Goal: Task Accomplishment & Management: Use online tool/utility

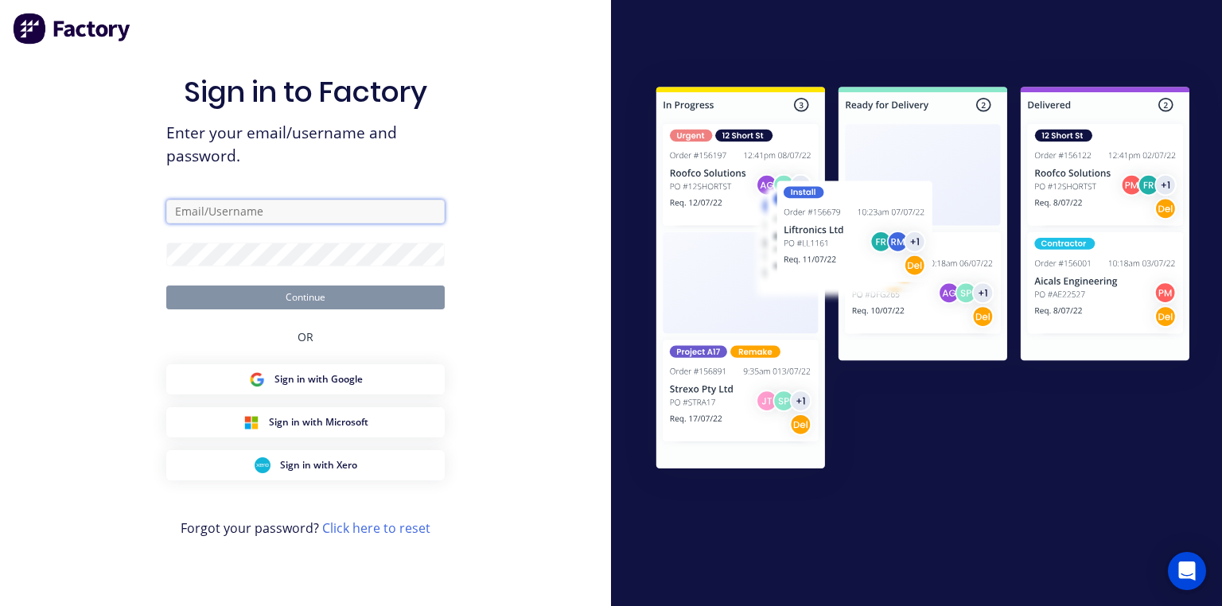
click at [332, 213] on input "text" at bounding box center [305, 212] width 278 height 24
type input "[PERSON_NAME][EMAIL_ADDRESS][DOMAIN_NAME]"
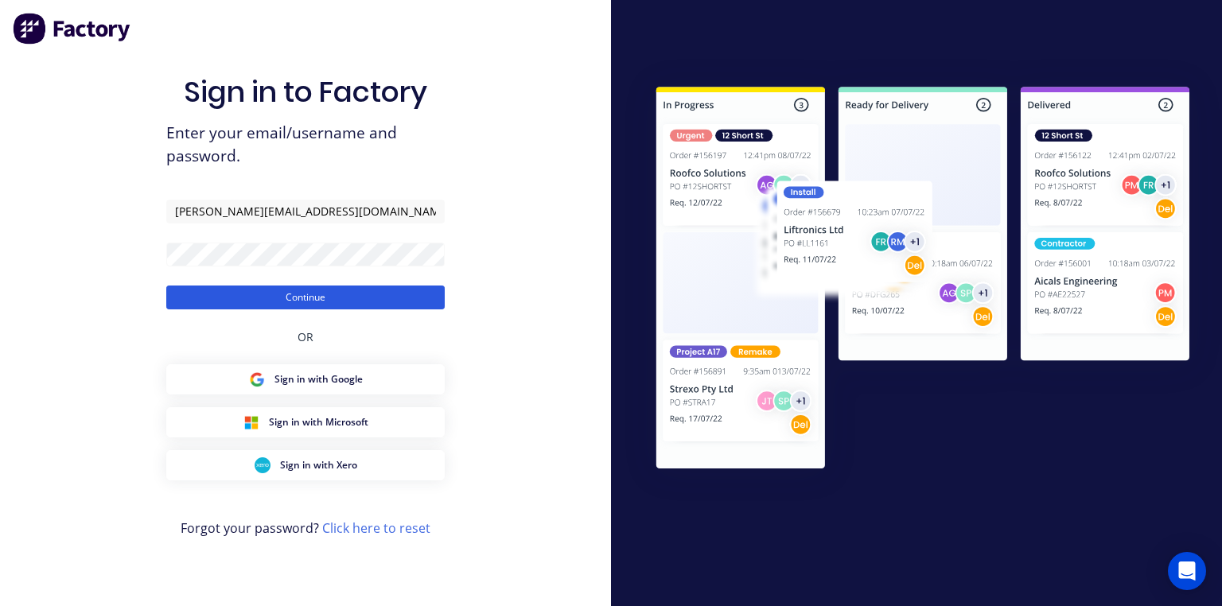
click at [328, 298] on button "Continue" at bounding box center [305, 298] width 278 height 24
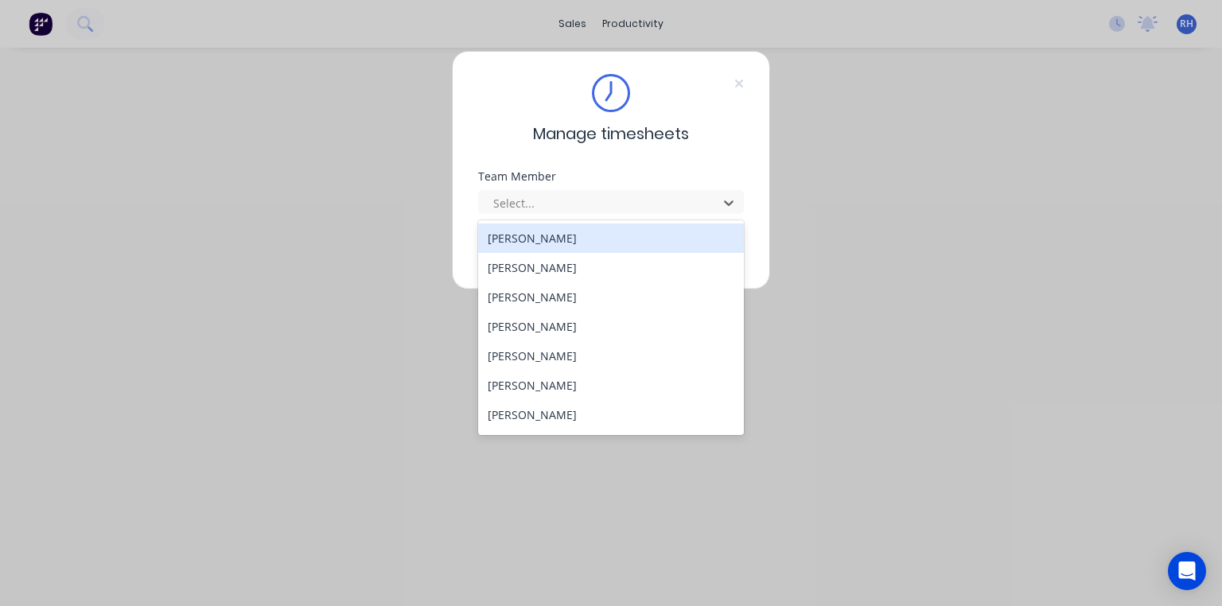
scroll to position [232, 0]
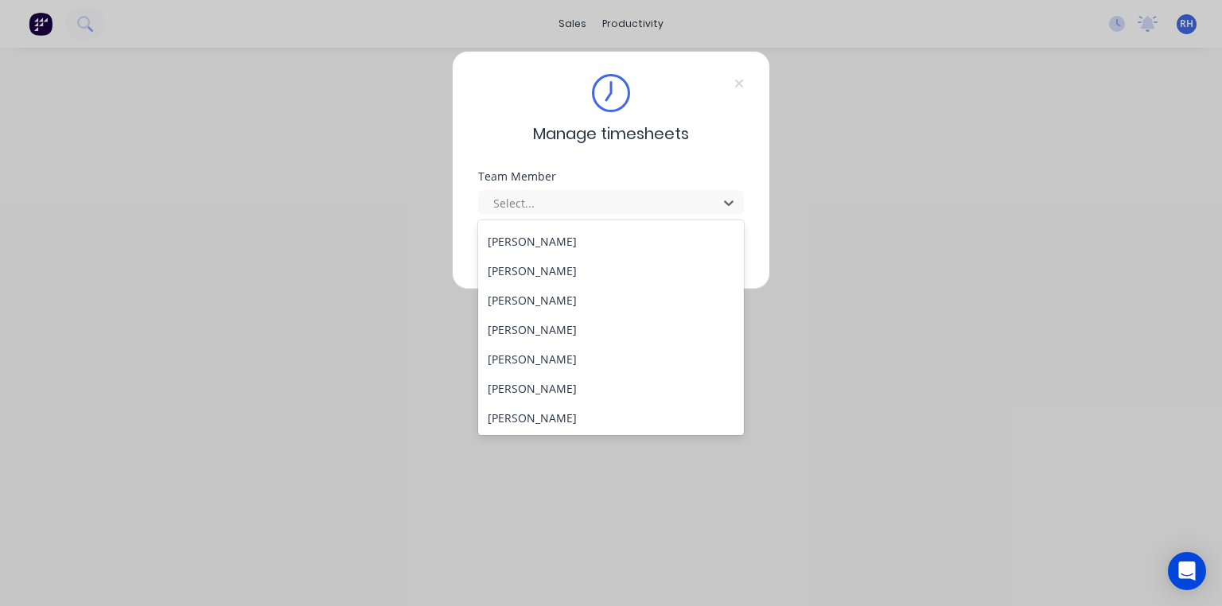
click at [552, 305] on div "[PERSON_NAME]" at bounding box center [611, 300] width 266 height 29
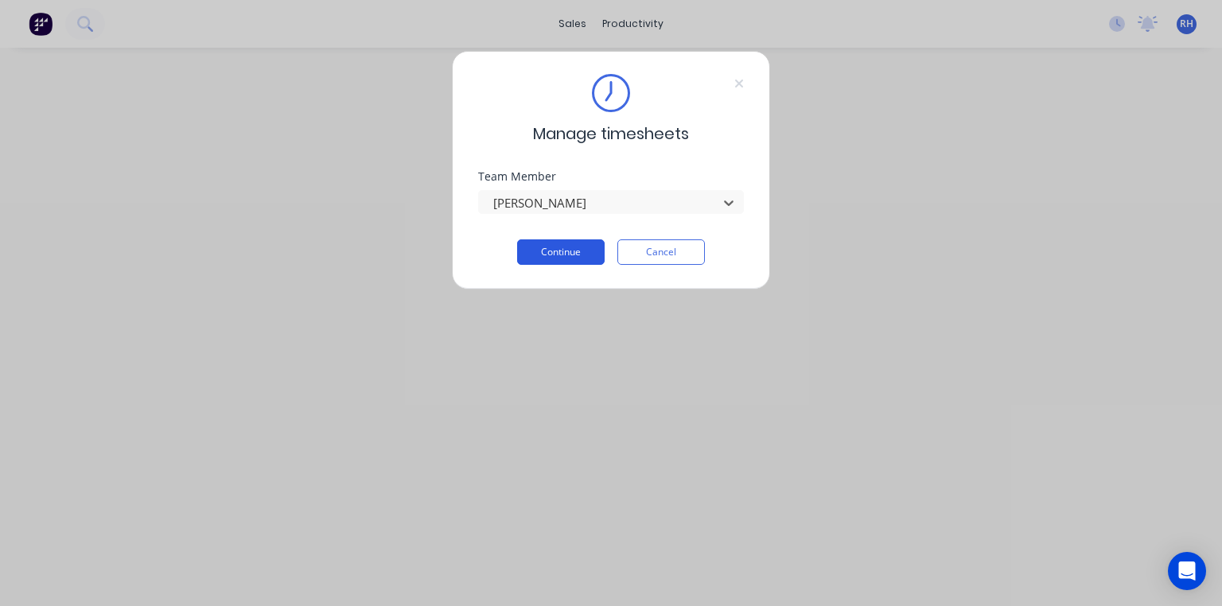
click at [566, 251] on button "Continue" at bounding box center [560, 251] width 87 height 25
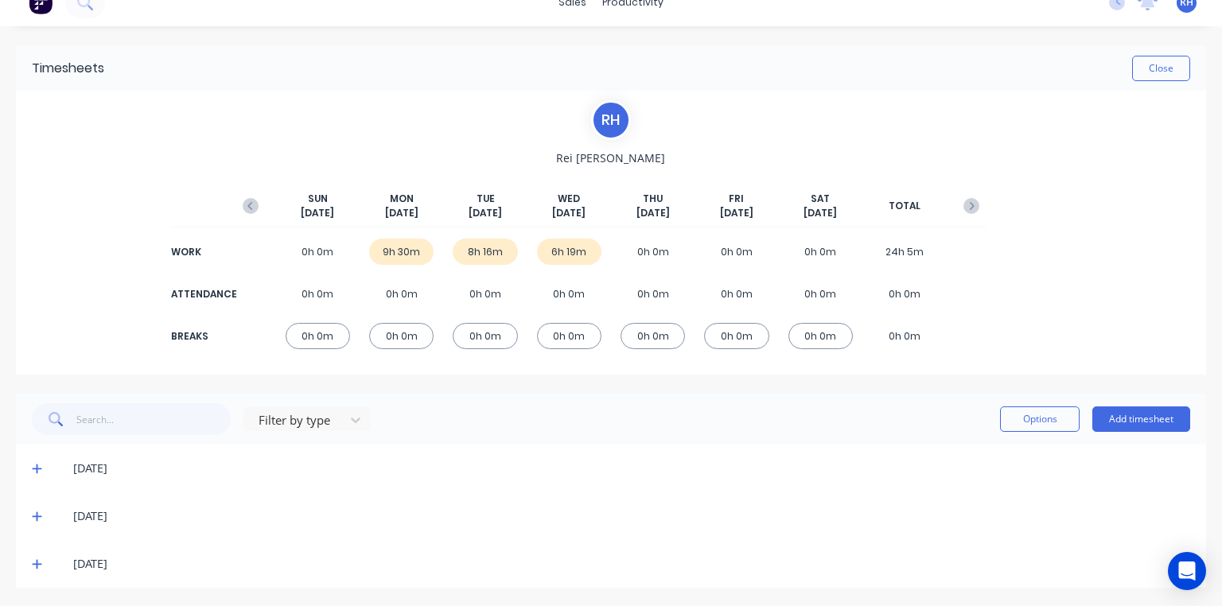
click at [37, 563] on icon at bounding box center [37, 565] width 10 height 10
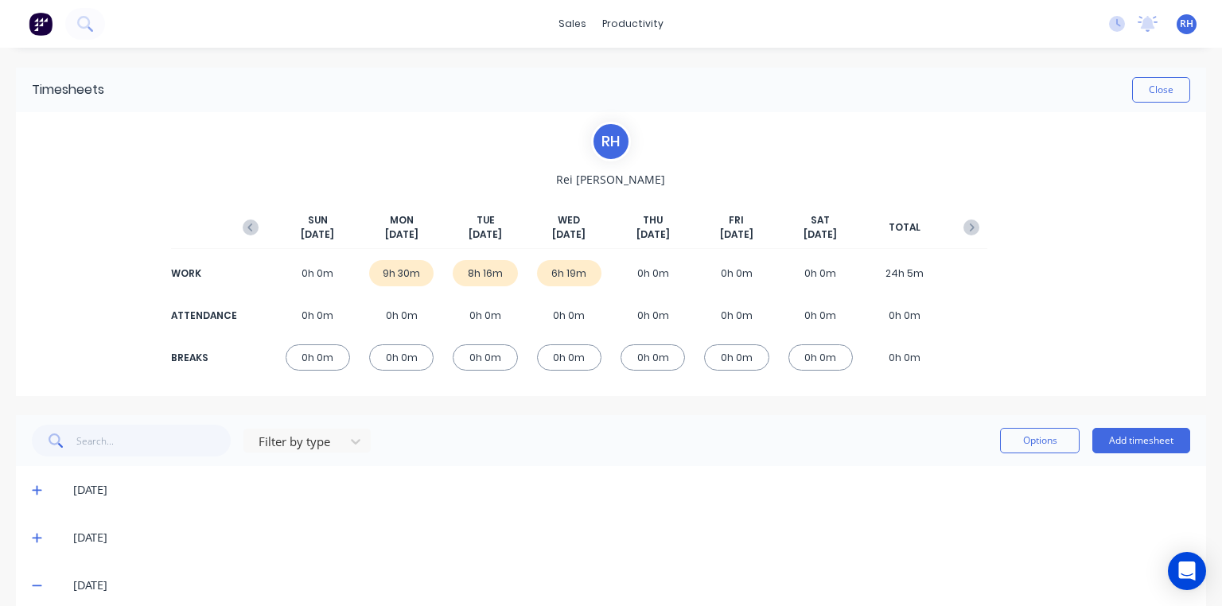
click at [44, 26] on img at bounding box center [41, 24] width 24 height 24
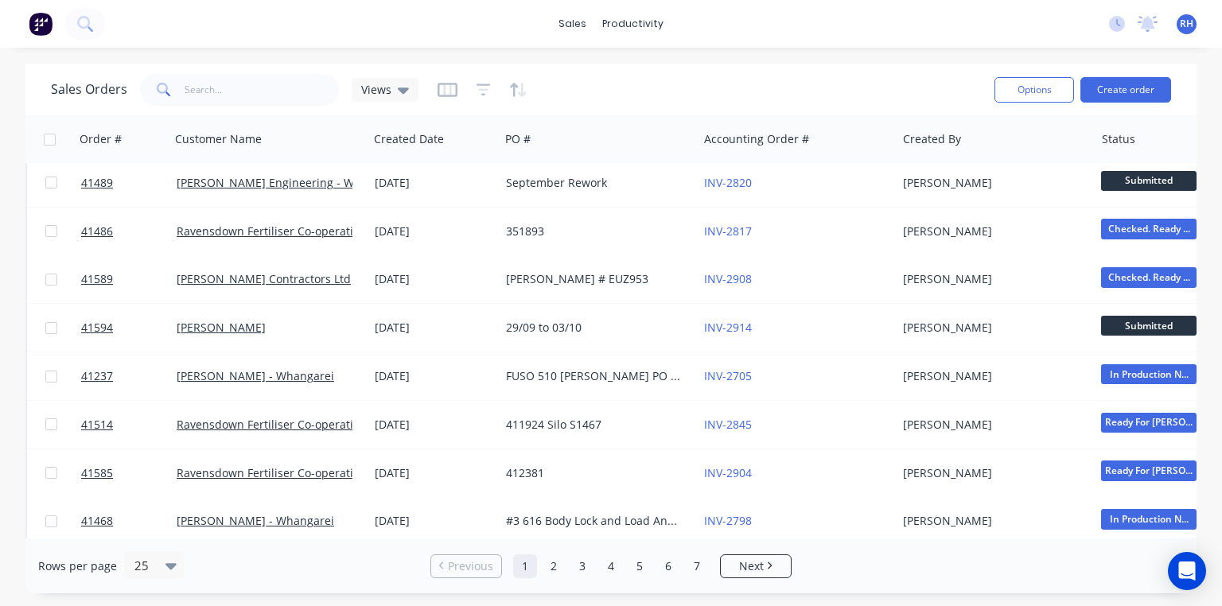
scroll to position [315, 0]
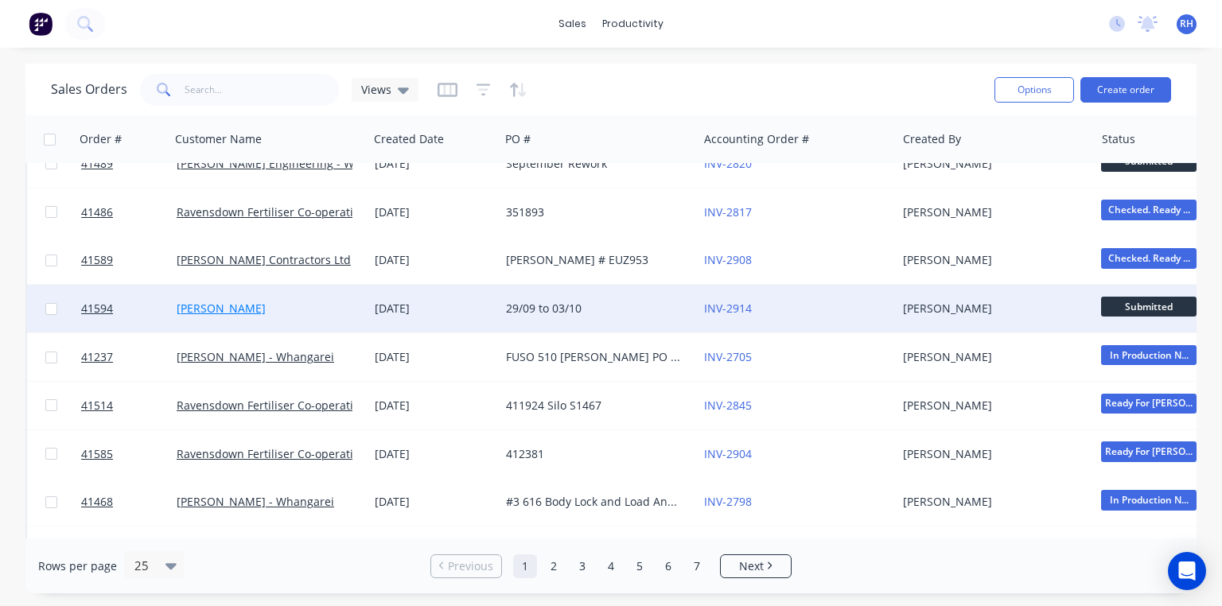
click at [235, 312] on link "[PERSON_NAME]" at bounding box center [221, 308] width 89 height 15
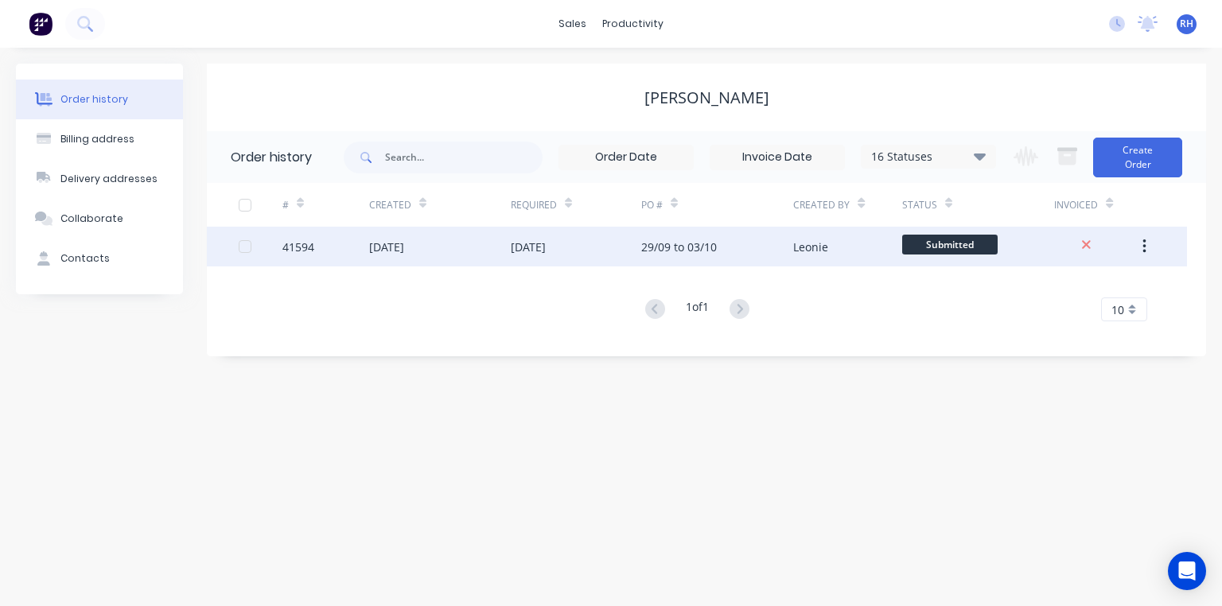
click at [529, 247] on div "[DATE]" at bounding box center [528, 247] width 35 height 17
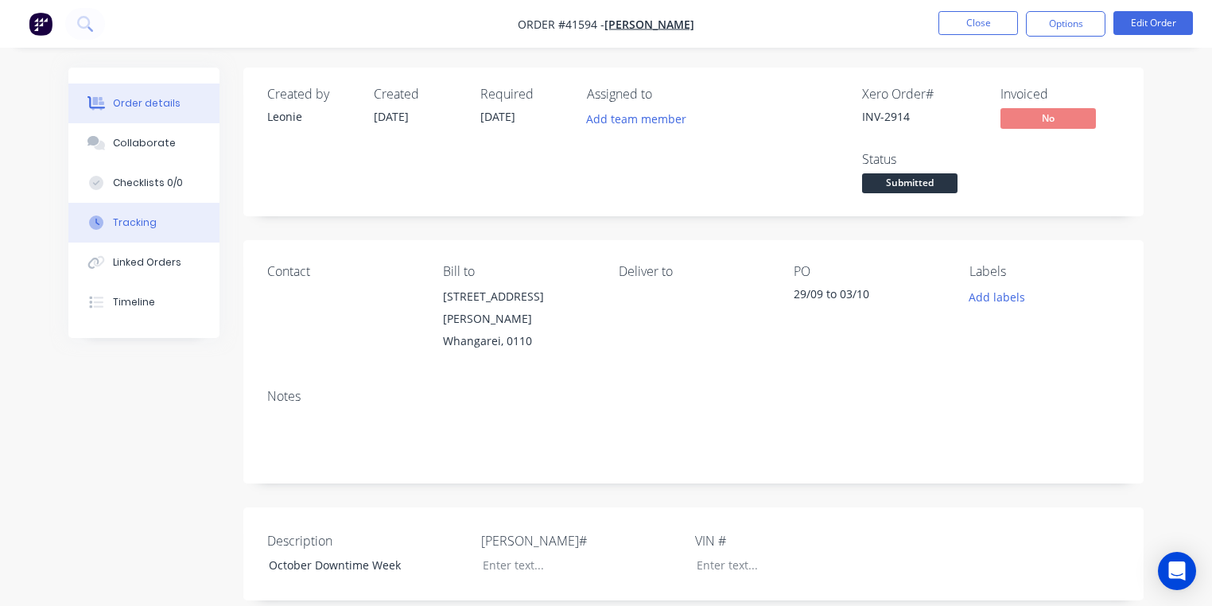
click at [151, 232] on button "Tracking" at bounding box center [143, 223] width 151 height 40
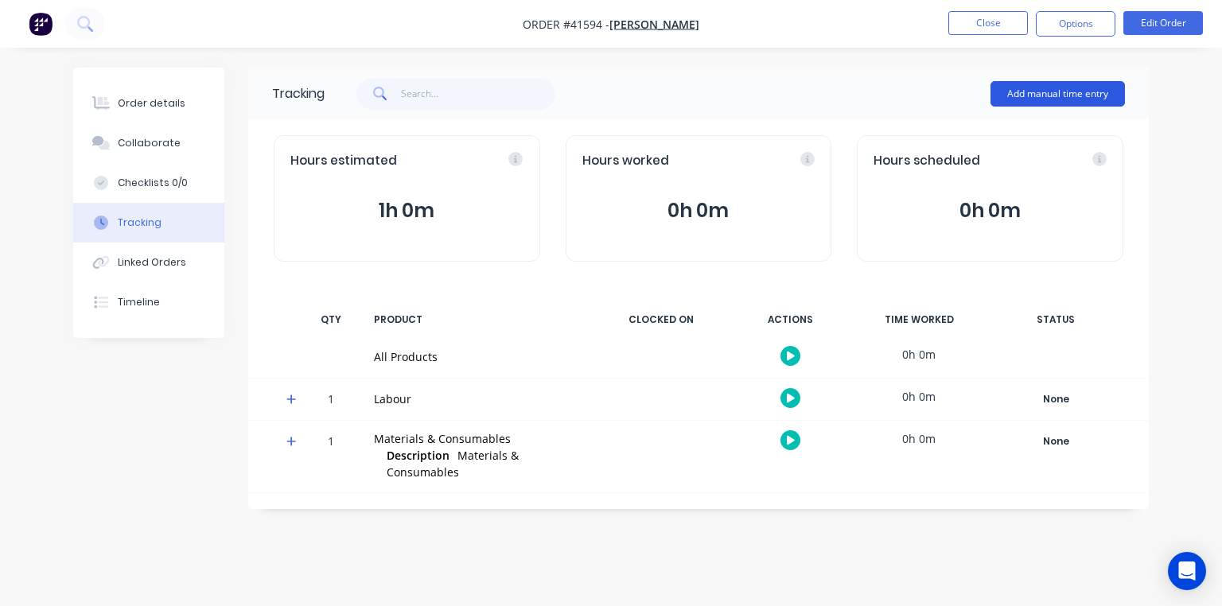
click at [1053, 95] on button "Add manual time entry" at bounding box center [1057, 93] width 134 height 25
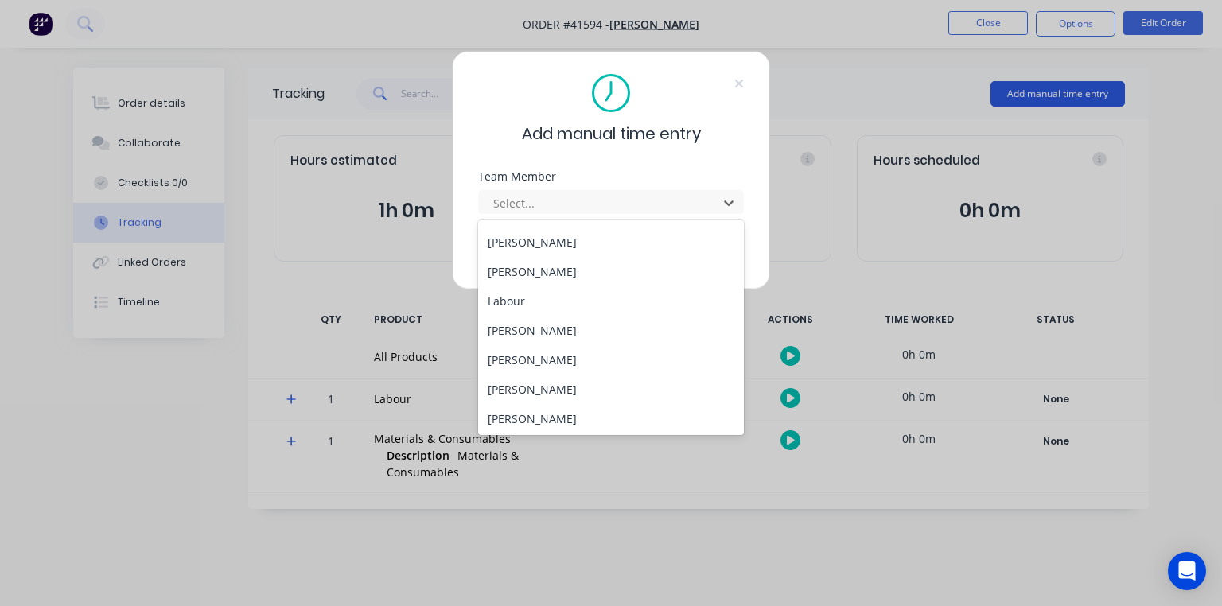
scroll to position [232, 0]
click at [552, 299] on div "[PERSON_NAME]" at bounding box center [611, 300] width 266 height 29
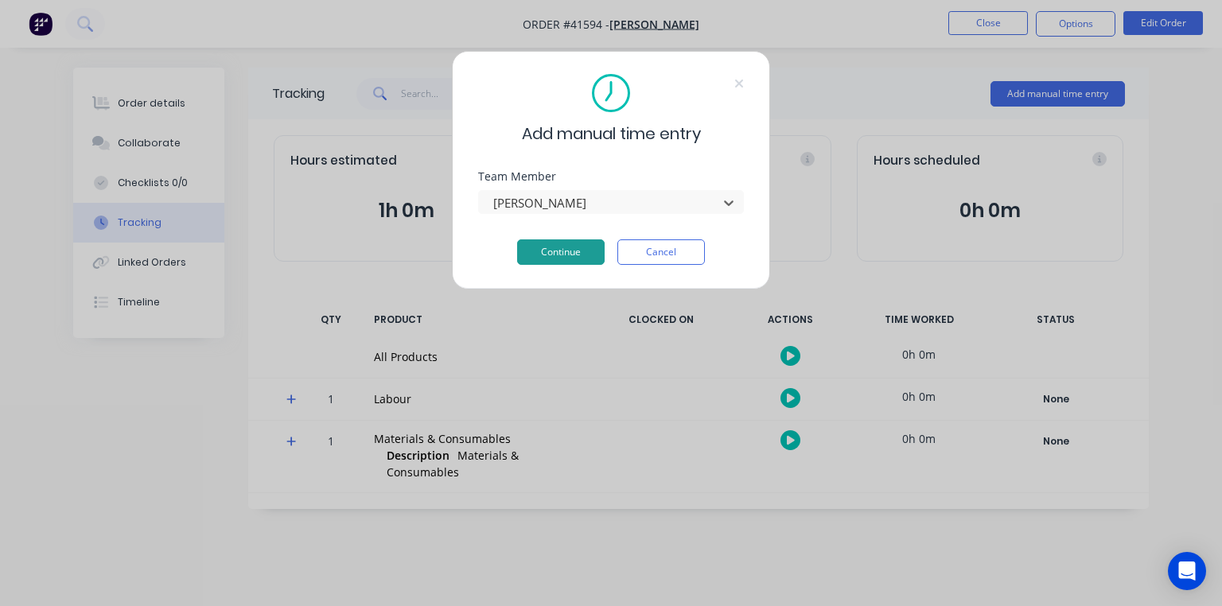
click at [573, 261] on button "Continue" at bounding box center [560, 251] width 87 height 25
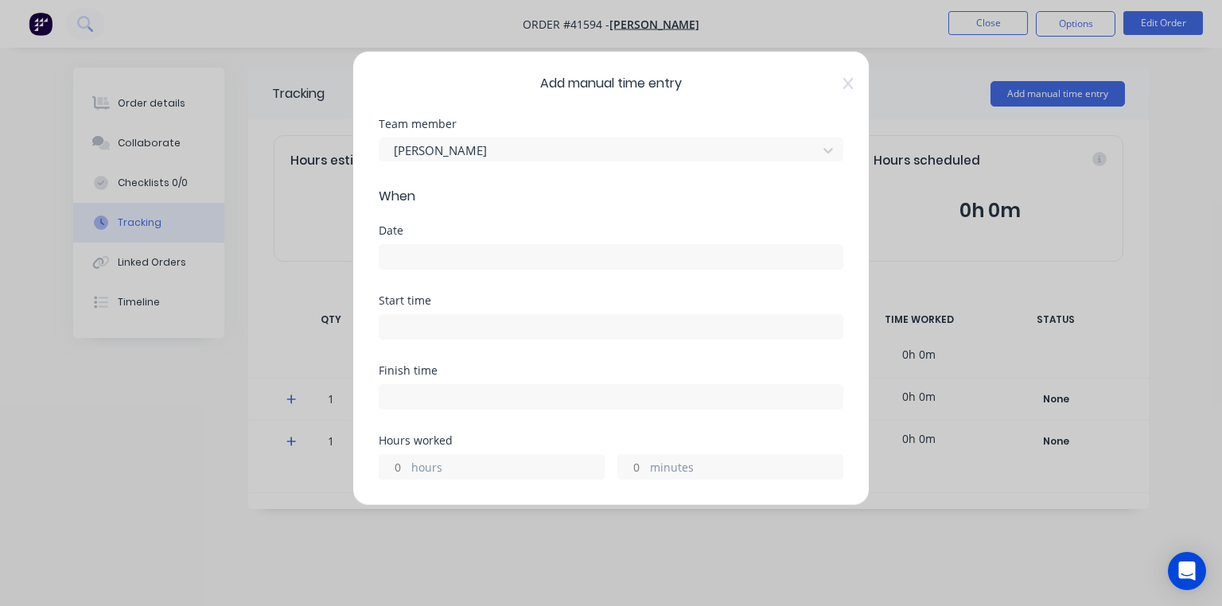
click at [512, 250] on input at bounding box center [610, 257] width 463 height 24
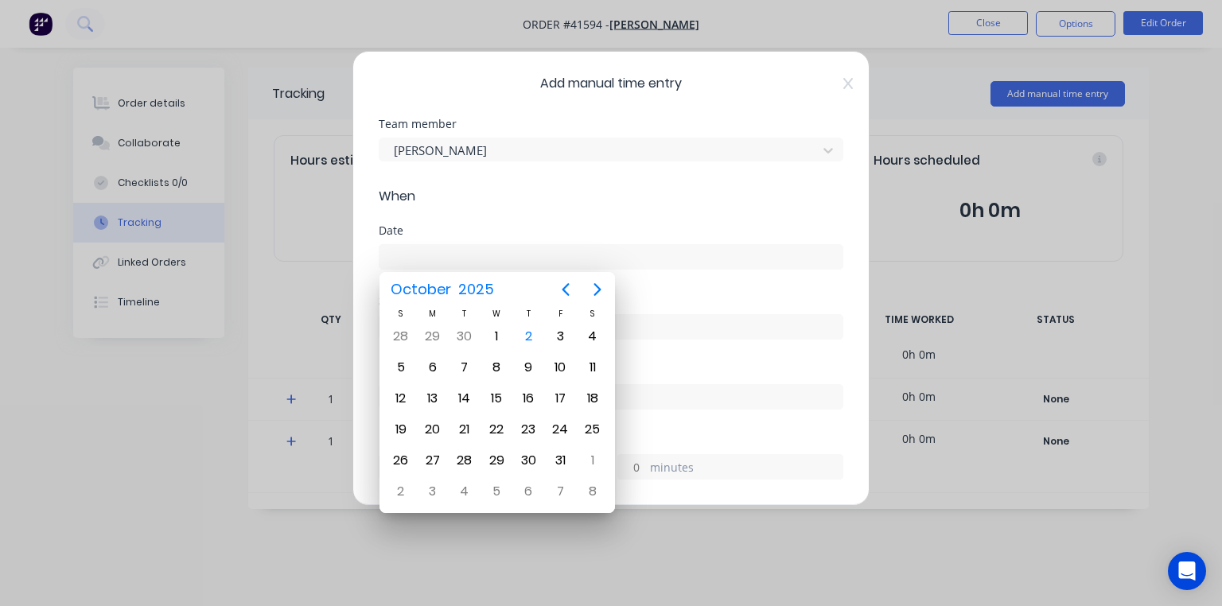
click at [527, 339] on div "2" at bounding box center [528, 337] width 24 height 24
type input "[DATE]"
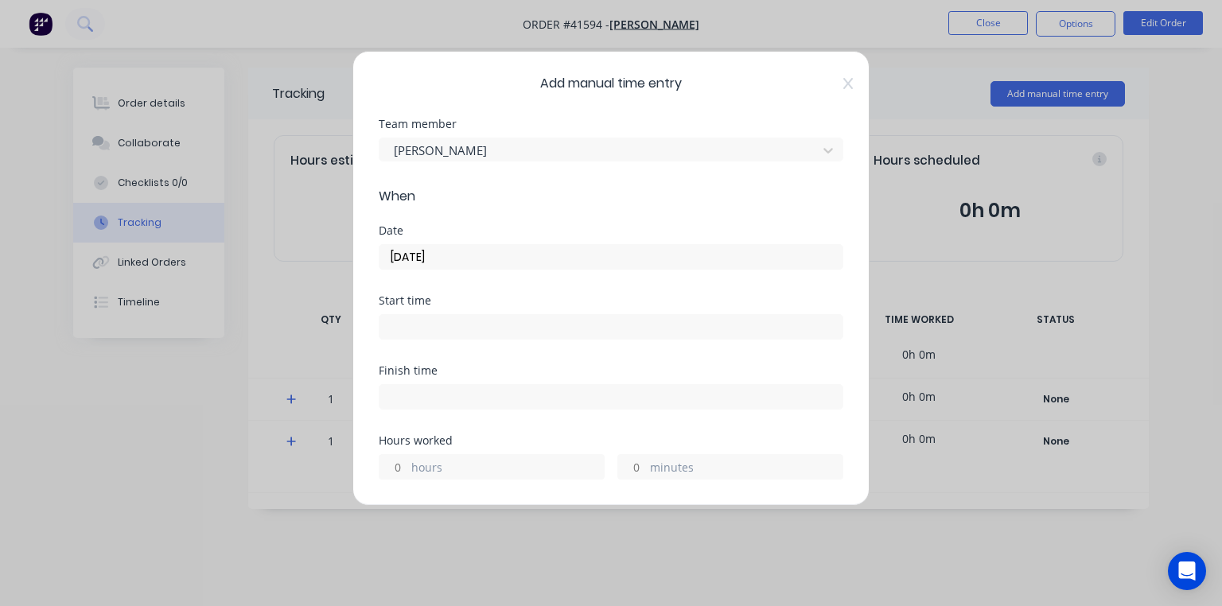
click at [500, 330] on input at bounding box center [610, 327] width 463 height 24
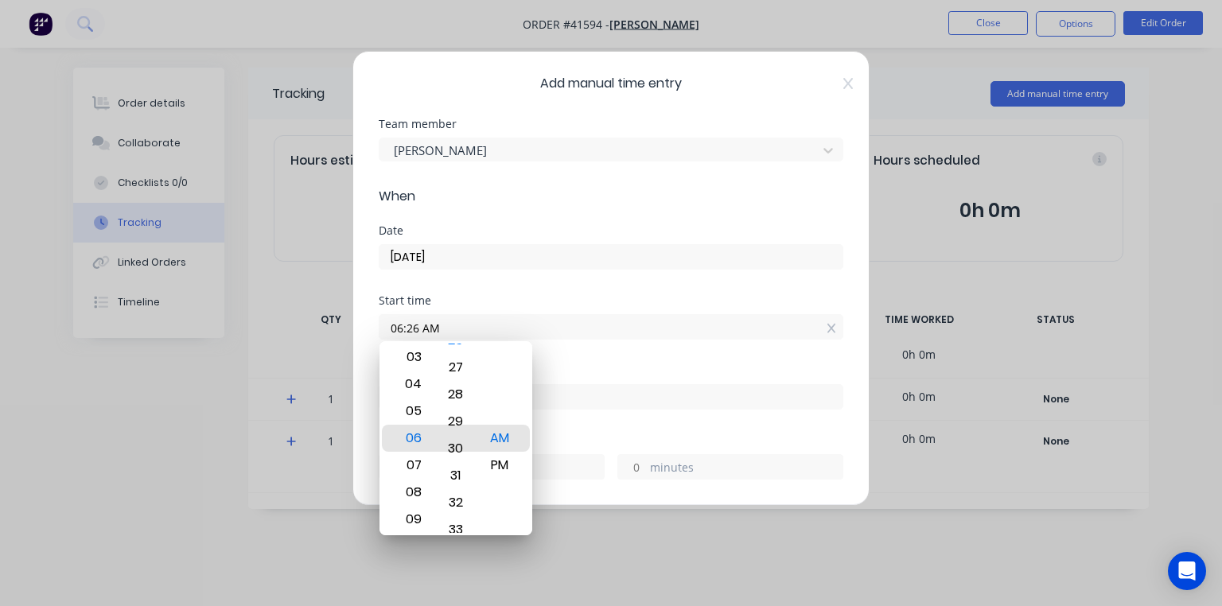
type input "06:30 AM"
click at [608, 422] on div "Finish time" at bounding box center [611, 400] width 464 height 70
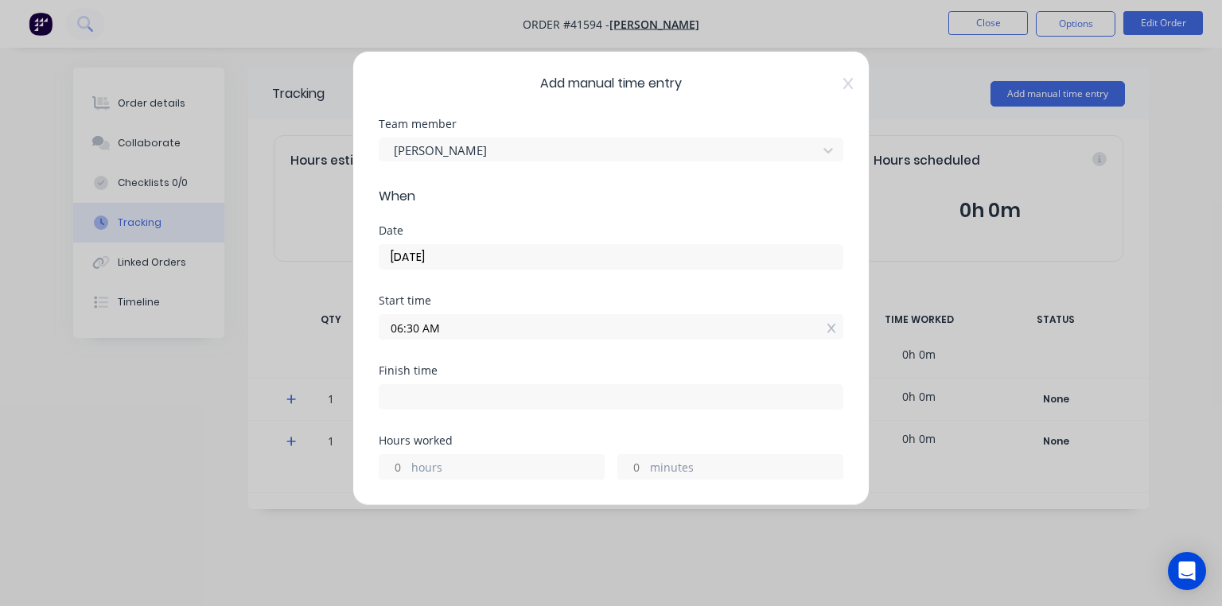
click at [505, 388] on input at bounding box center [610, 397] width 463 height 24
type input "06:59 AM"
type input "0"
type input "29"
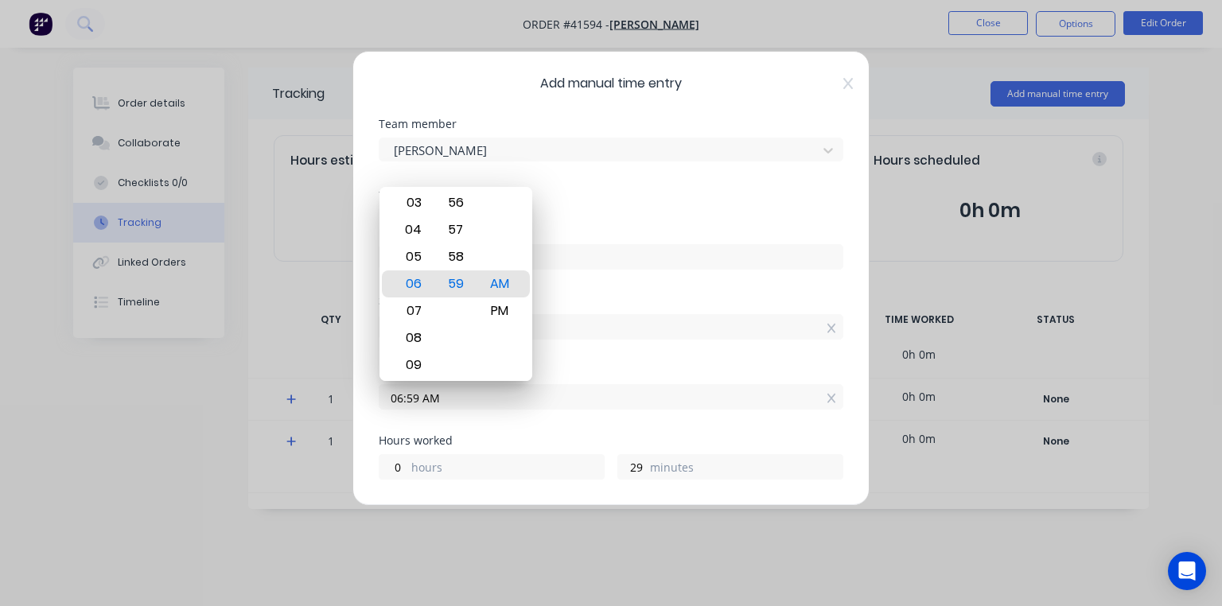
click at [627, 384] on label "06:59 AM" at bounding box center [611, 396] width 464 height 25
click at [627, 385] on input "06:59 AM" at bounding box center [610, 397] width 463 height 24
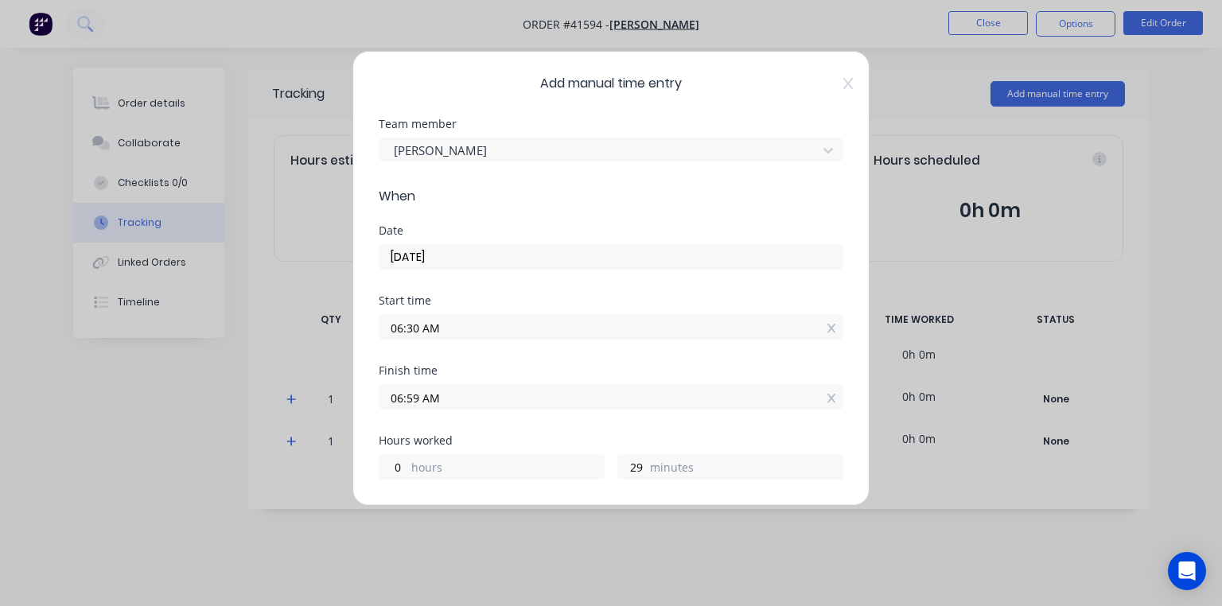
click at [402, 394] on input "06:59 AM" at bounding box center [610, 397] width 463 height 24
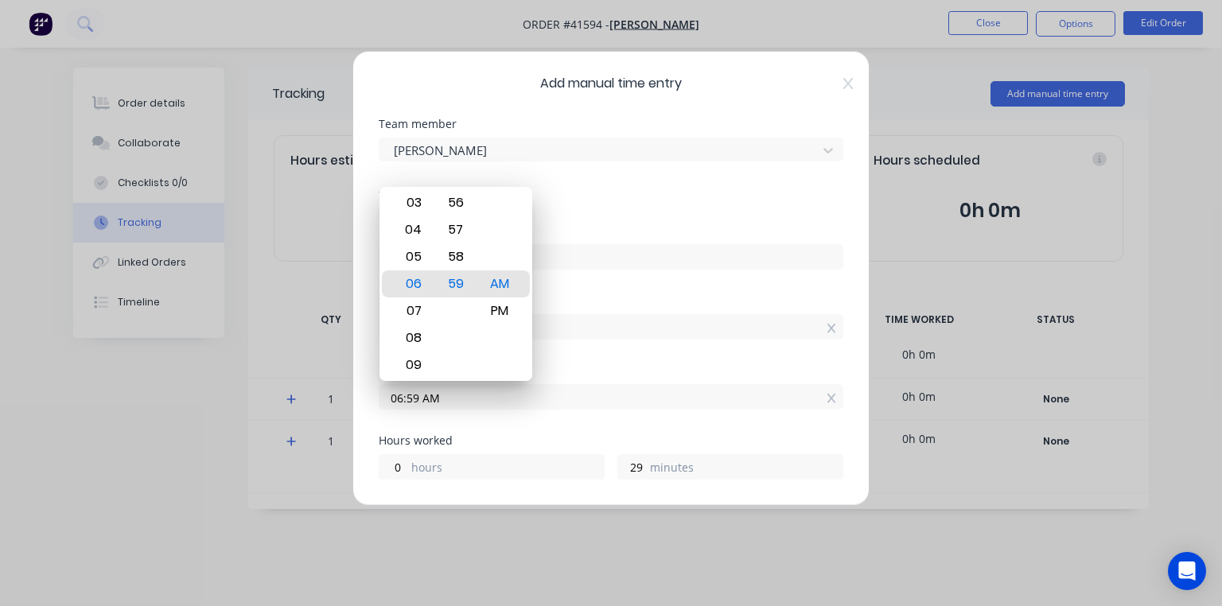
click at [416, 316] on div "07" at bounding box center [411, 310] width 39 height 27
type input "07:59 AM"
type input "1"
type input "07:54 AM"
type input "24"
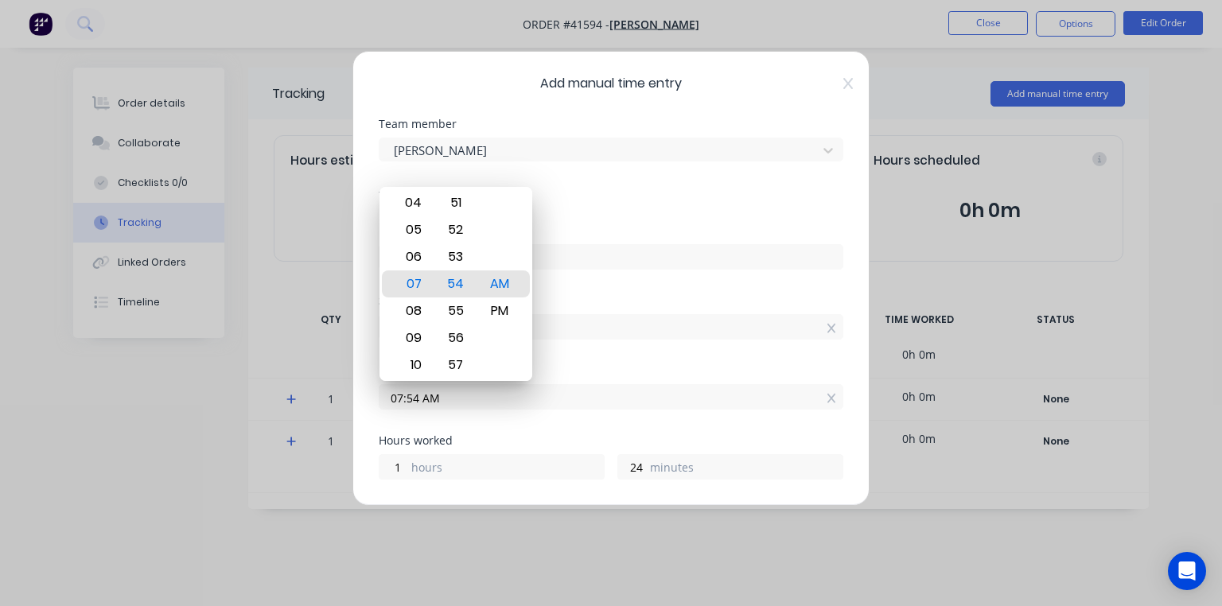
type input "07:30 AM"
type input "0"
type input "07:05 AM"
type input "0"
type input "35"
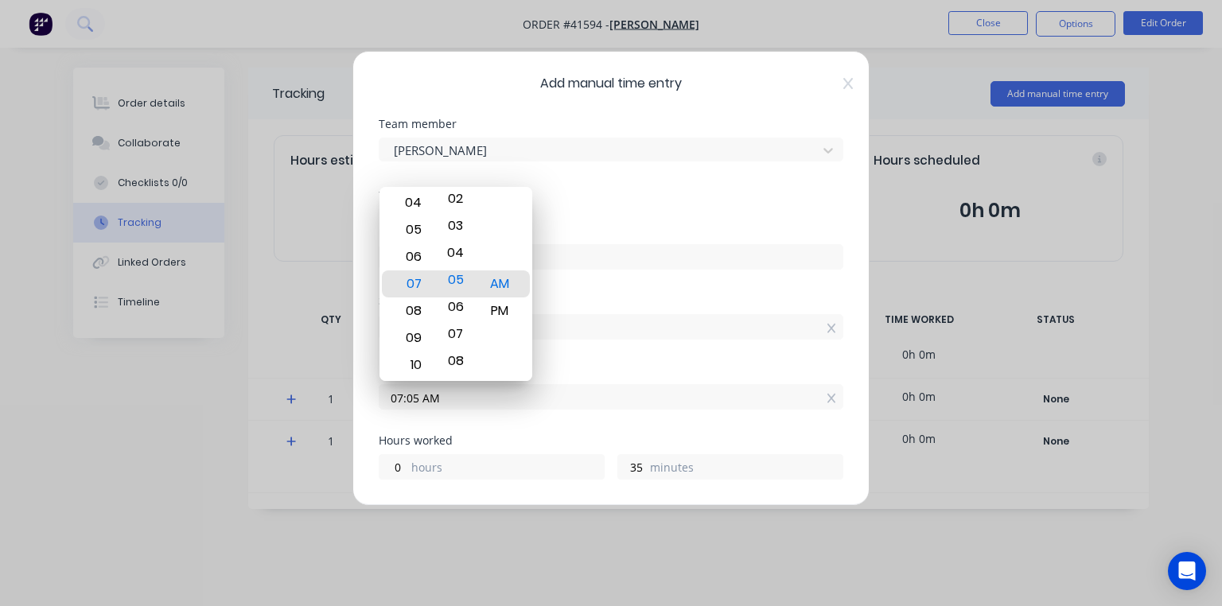
type input "07:00 AM"
type input "30"
click at [601, 210] on form "Team member [PERSON_NAME] When Date [DATE] Start time 06:30 AM Finish time 07:0…" at bounding box center [611, 611] width 464 height 985
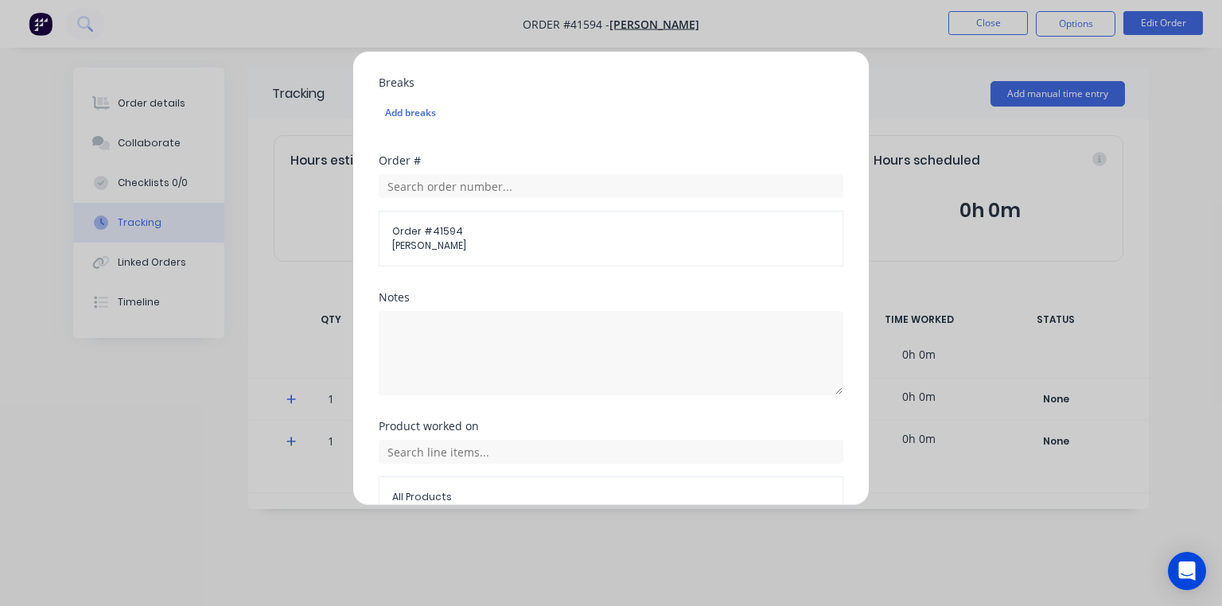
scroll to position [617, 0]
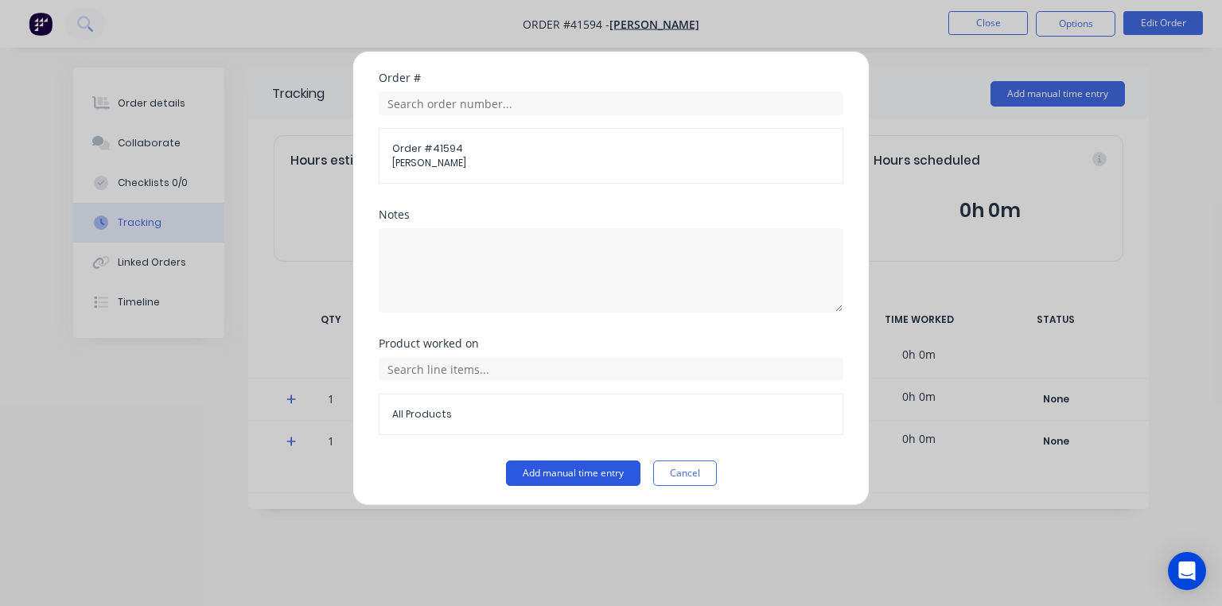
click at [585, 469] on button "Add manual time entry" at bounding box center [573, 473] width 134 height 25
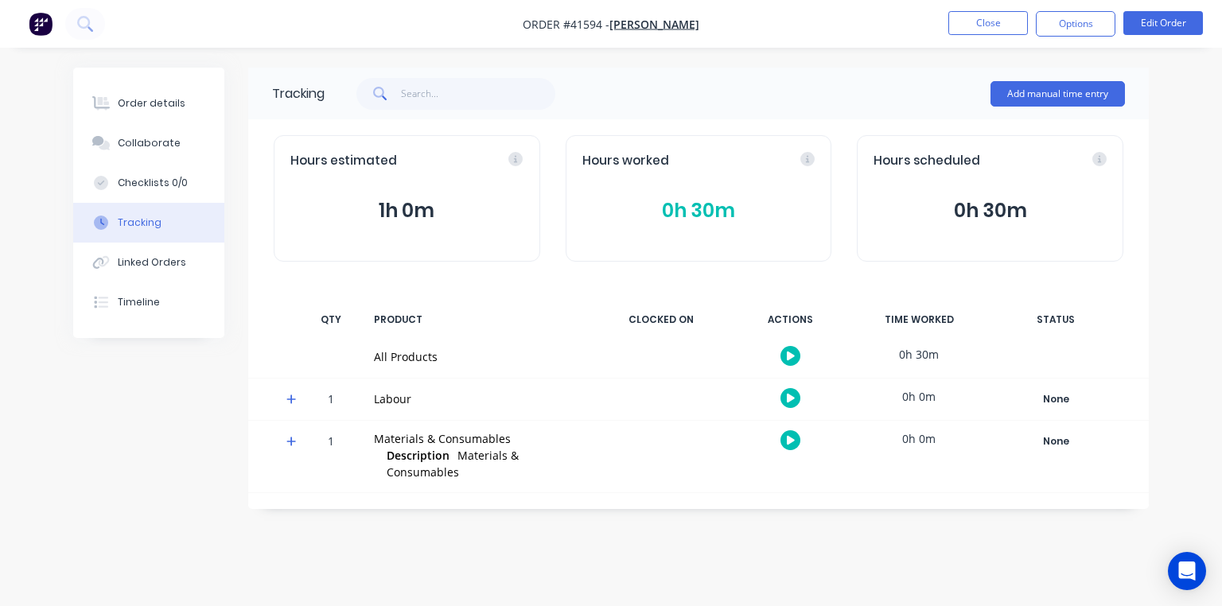
click at [54, 29] on button "button" at bounding box center [40, 23] width 33 height 25
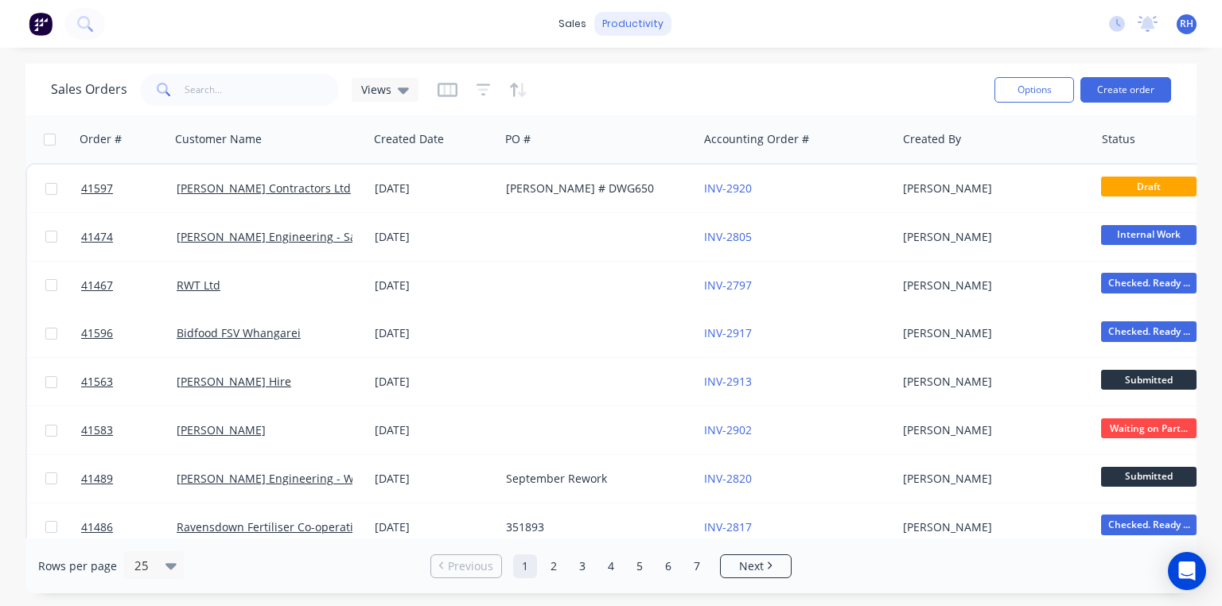
click at [646, 32] on div "productivity" at bounding box center [632, 24] width 77 height 24
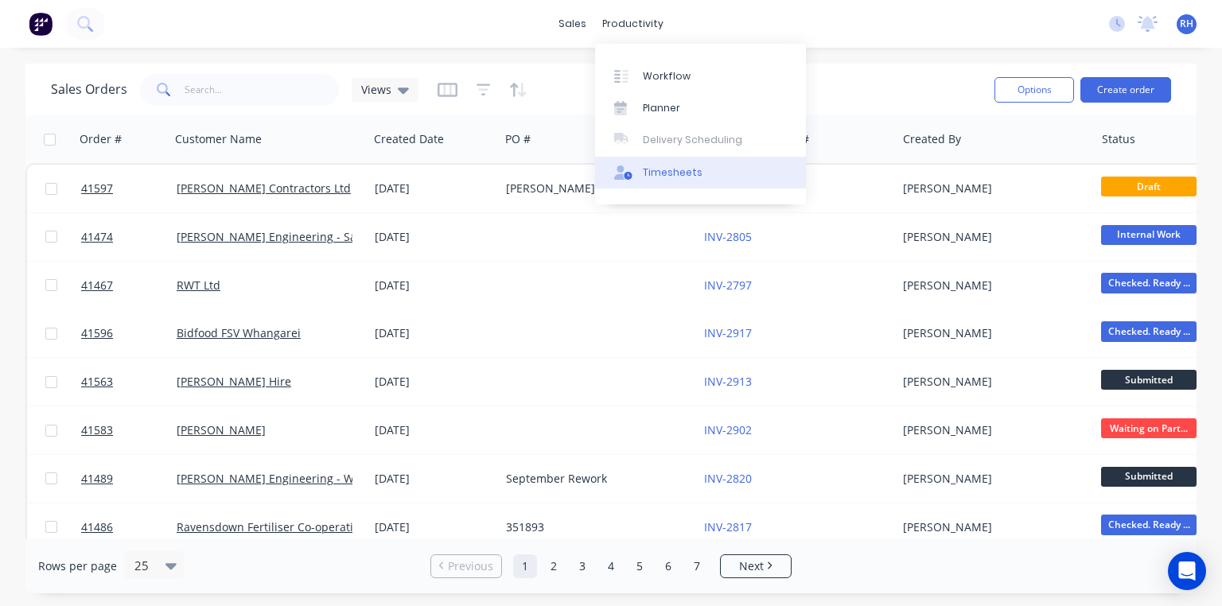
click at [693, 177] on div "Timesheets" at bounding box center [673, 172] width 60 height 14
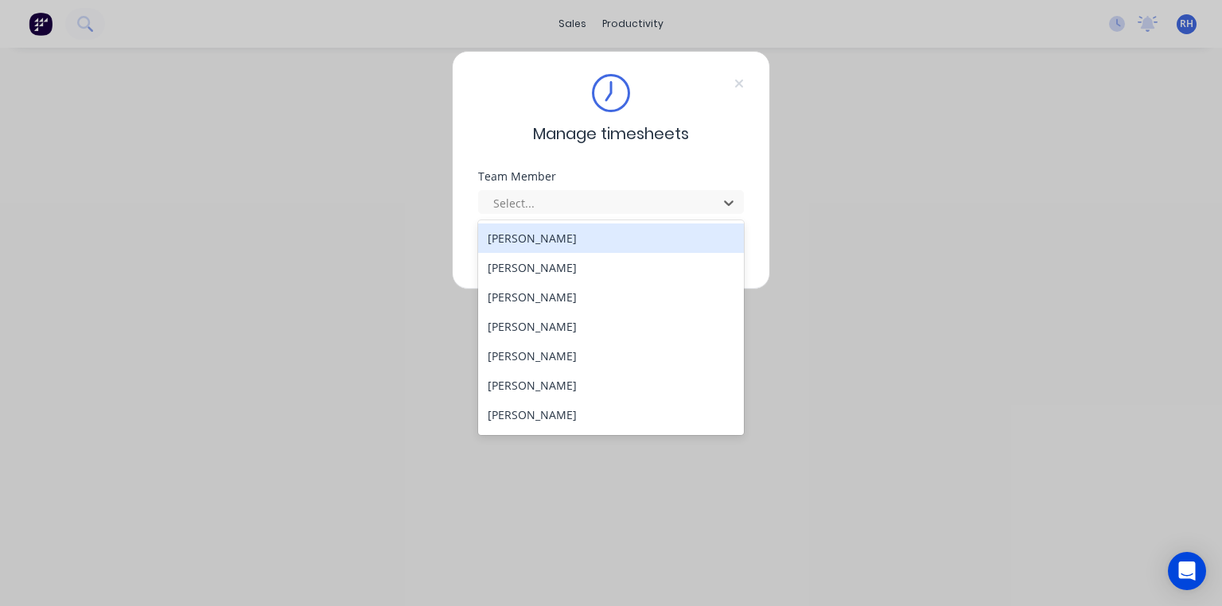
click at [554, 294] on div "[PERSON_NAME]" at bounding box center [611, 296] width 266 height 29
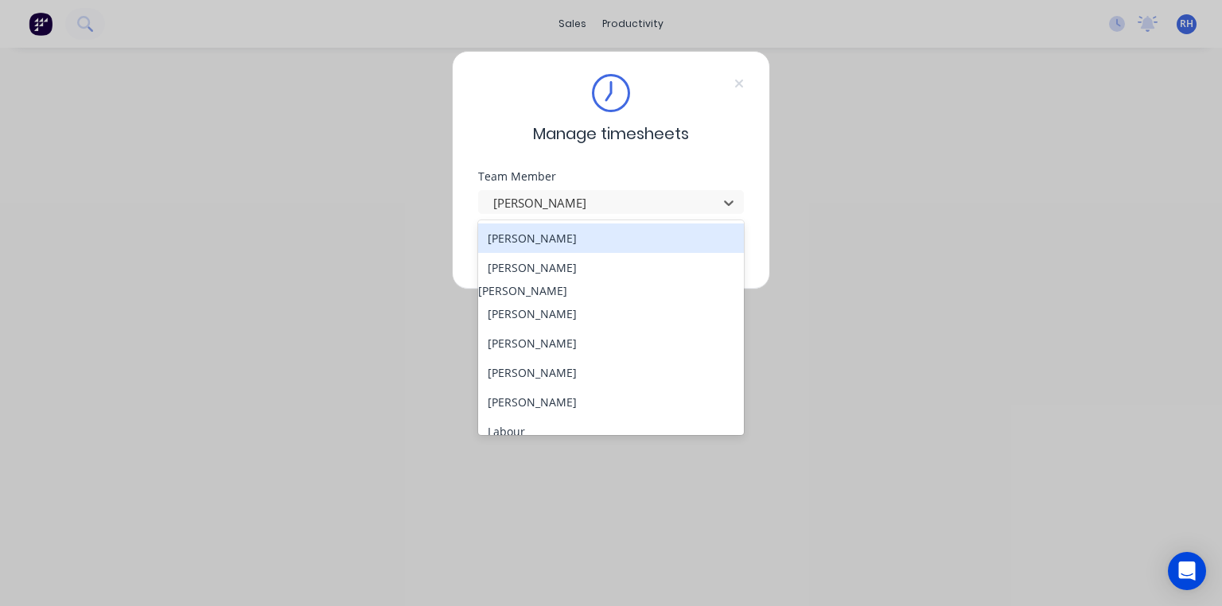
scroll to position [232, 0]
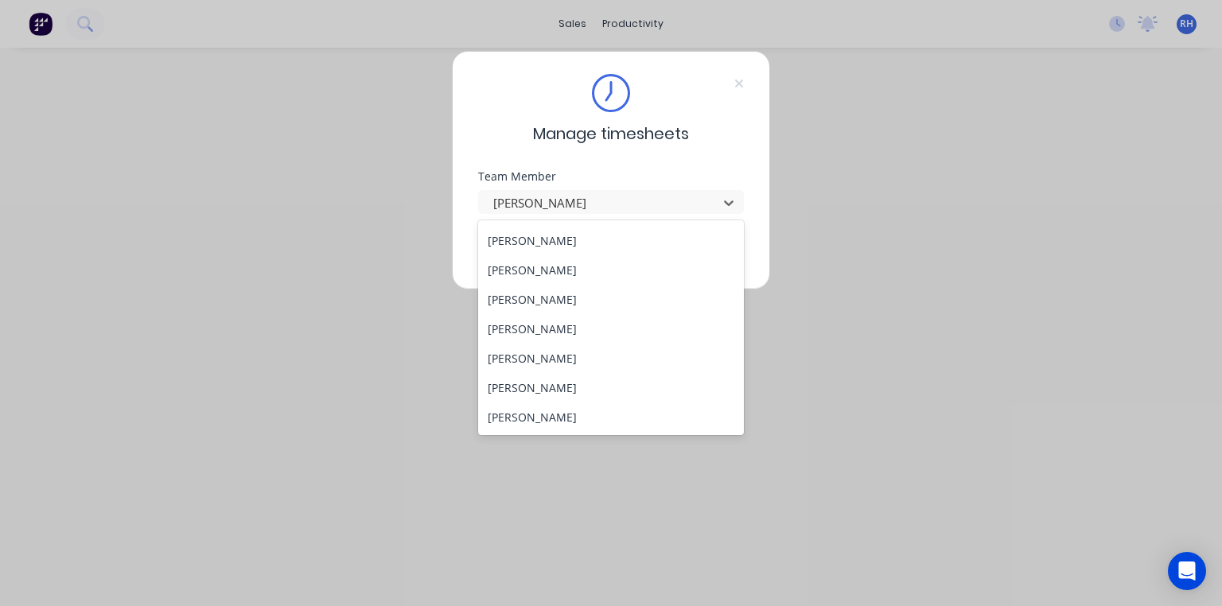
click at [565, 299] on div "[PERSON_NAME]" at bounding box center [611, 299] width 266 height 29
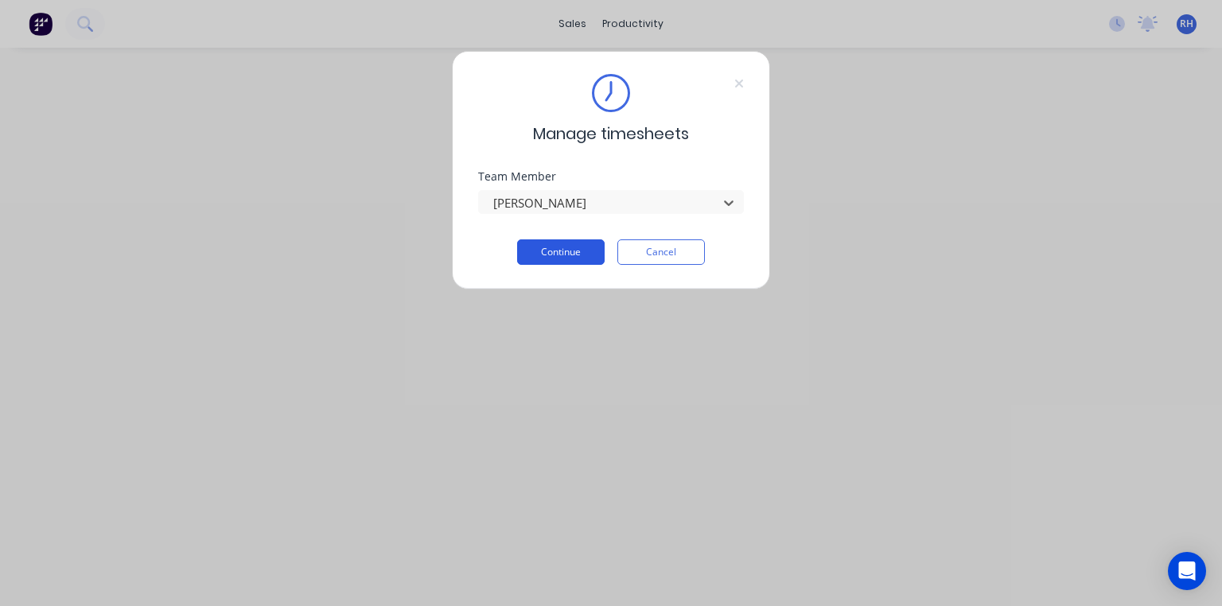
click at [569, 243] on button "Continue" at bounding box center [560, 251] width 87 height 25
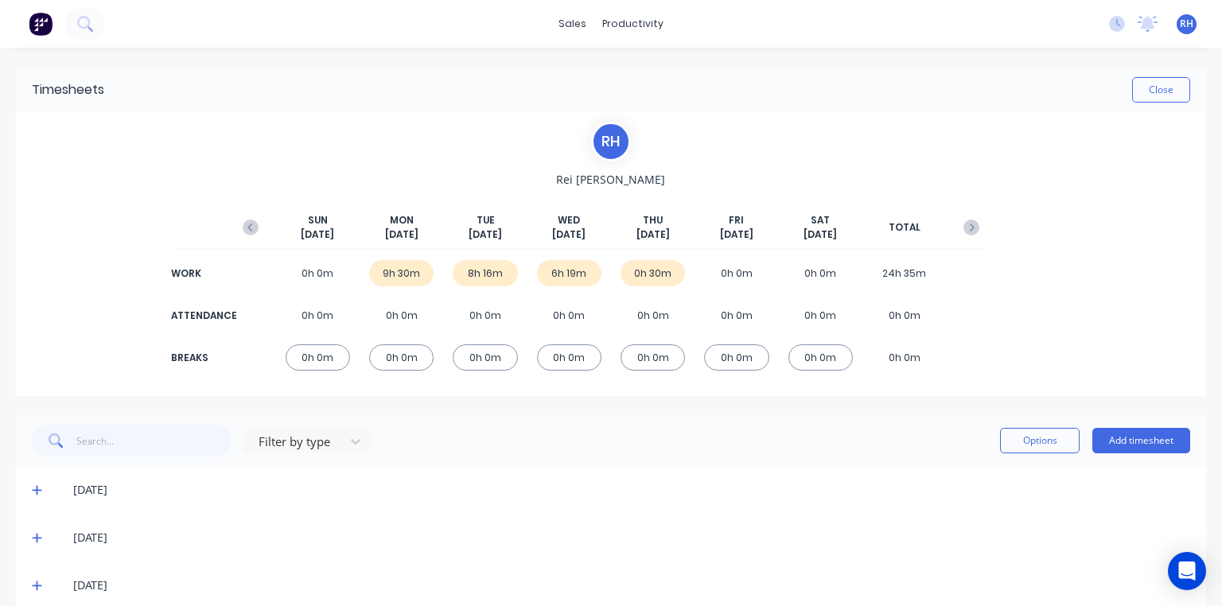
scroll to position [70, 0]
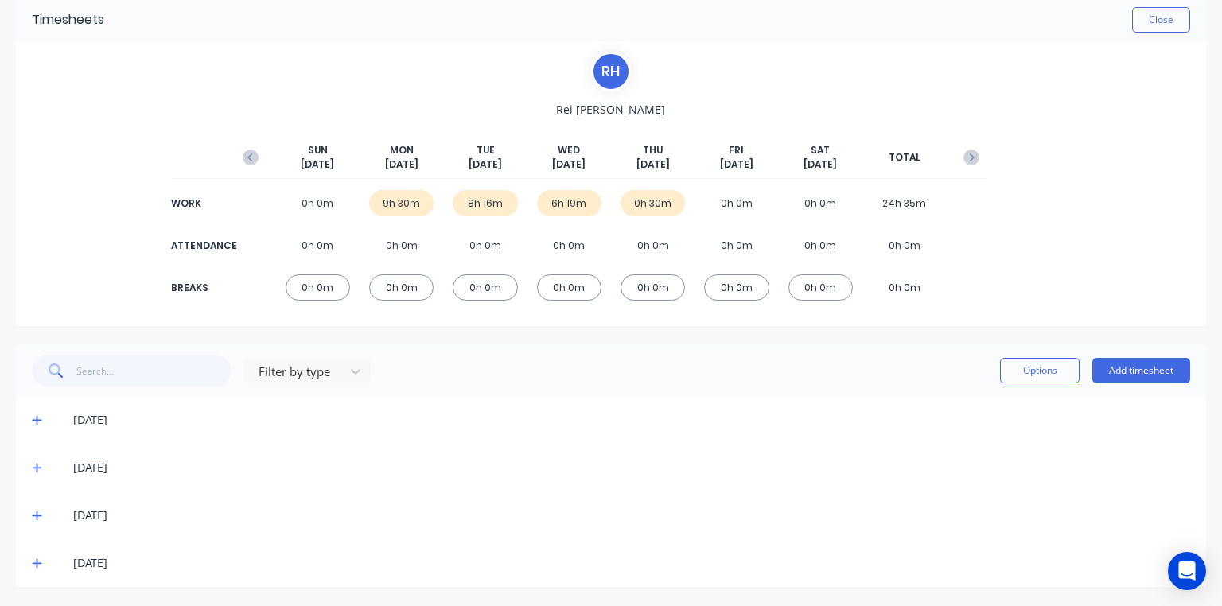
click at [35, 417] on icon at bounding box center [37, 419] width 10 height 11
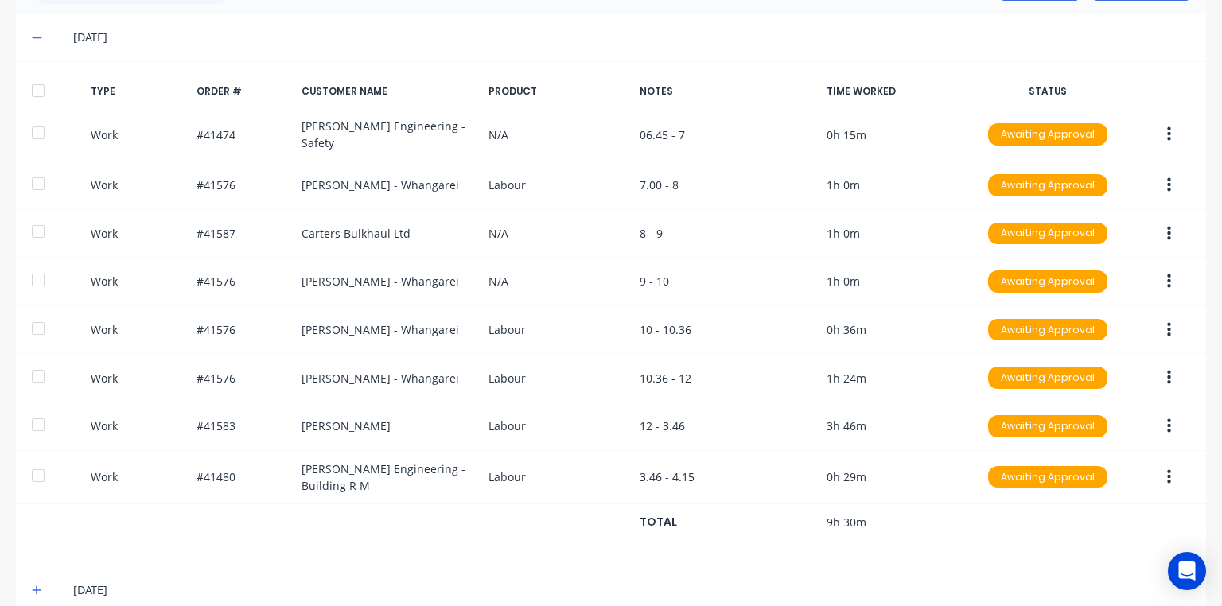
scroll to position [566, 0]
